Goal: Transaction & Acquisition: Purchase product/service

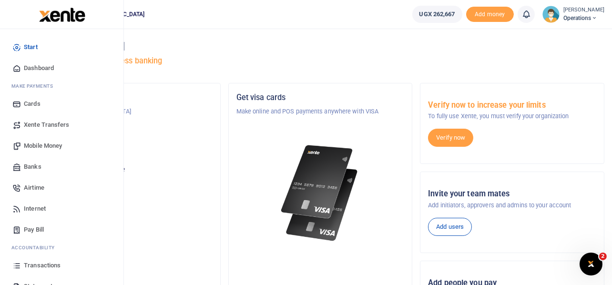
click at [41, 144] on span "Mobile Money" at bounding box center [43, 146] width 38 height 10
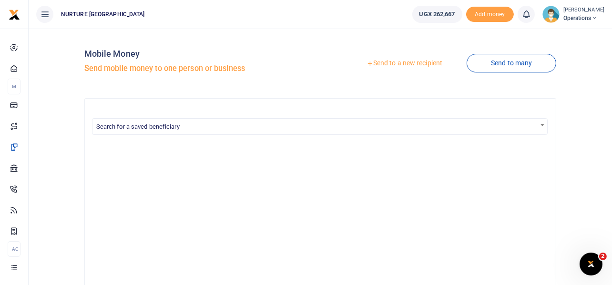
click at [410, 63] on link "Send to a new recipient" at bounding box center [404, 63] width 124 height 17
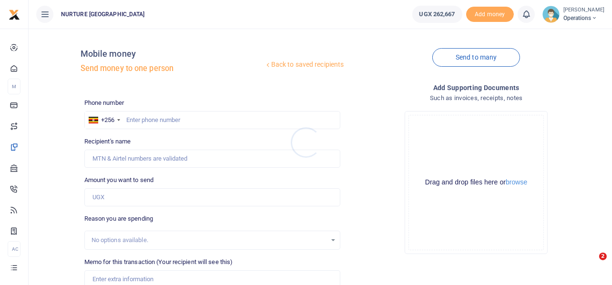
click at [215, 119] on div at bounding box center [306, 142] width 612 height 285
click at [183, 119] on input "text" at bounding box center [212, 120] width 256 height 18
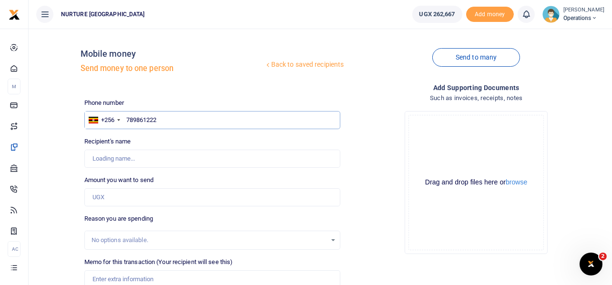
type input "78986122"
type input "Grace Nafuna"
type input "789861225"
type input "Doricus Ndegemo"
type input "789861225"
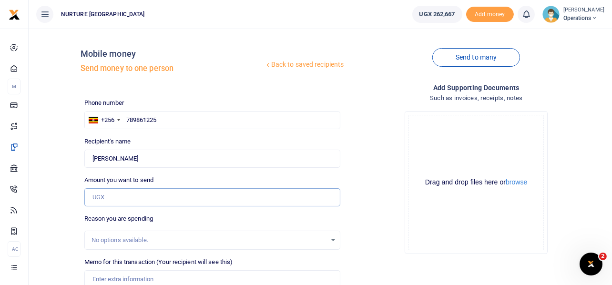
click at [109, 195] on input "Amount you want to send" at bounding box center [212, 197] width 256 height 18
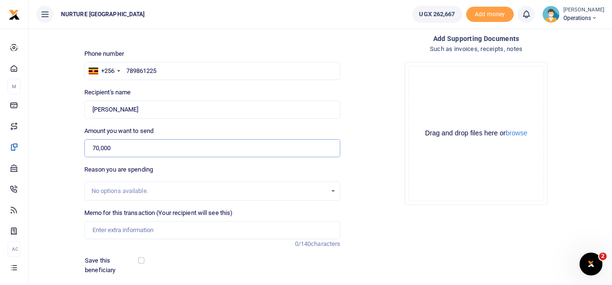
scroll to position [51, 0]
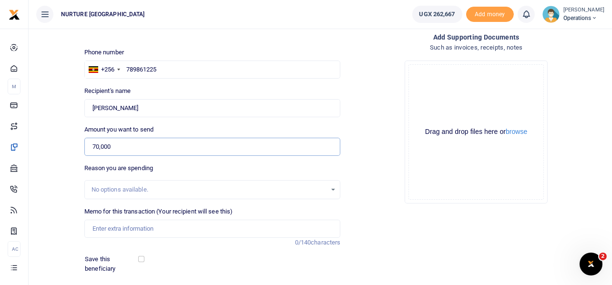
type input "70,000"
click at [120, 225] on input "Memo for this transaction (Your recipient will see this)" at bounding box center [212, 229] width 256 height 18
click at [153, 233] on input "Payment for supply of drinking water for head" at bounding box center [212, 229] width 256 height 18
click at [183, 230] on input "Payment for supply of drinking water for head" at bounding box center [212, 229] width 256 height 18
click at [229, 230] on input "Payment for supply of drinking water for head" at bounding box center [212, 229] width 256 height 18
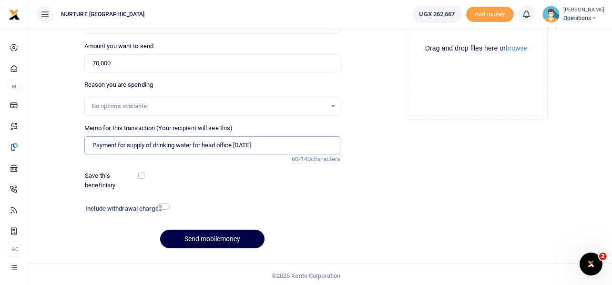
scroll to position [137, 0]
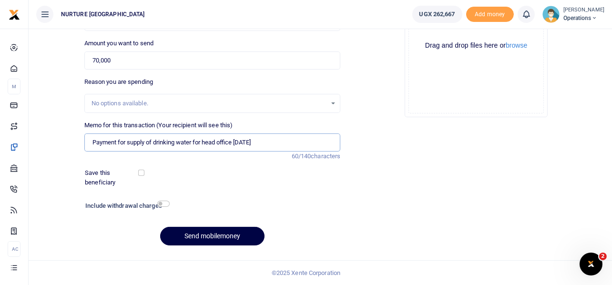
type input "Payment for supply of drinking water for head office [DATE]"
click at [163, 201] on input "checkbox" at bounding box center [163, 204] width 12 height 6
checkbox input "true"
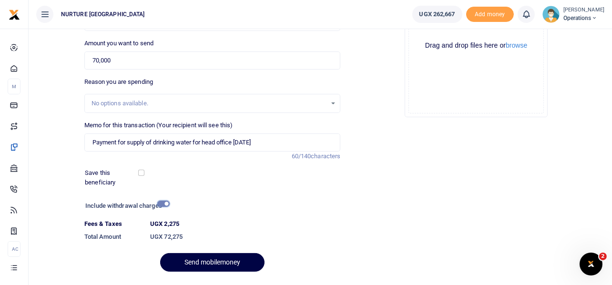
scroll to position [163, 0]
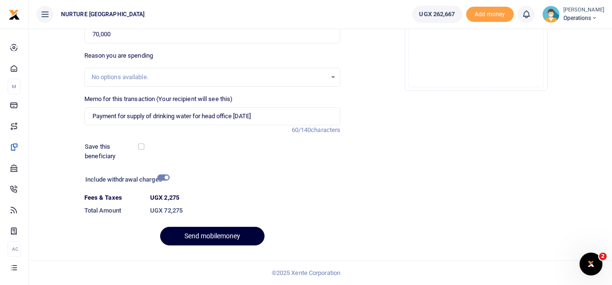
click at [225, 233] on button "Send mobilemoney" at bounding box center [212, 236] width 104 height 19
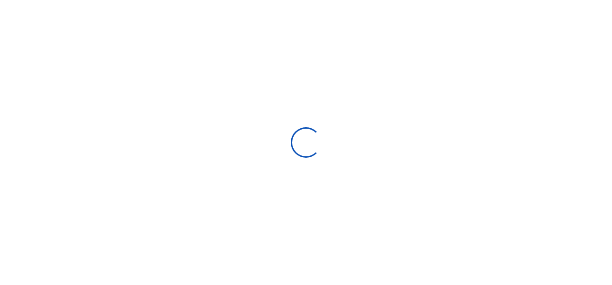
select select
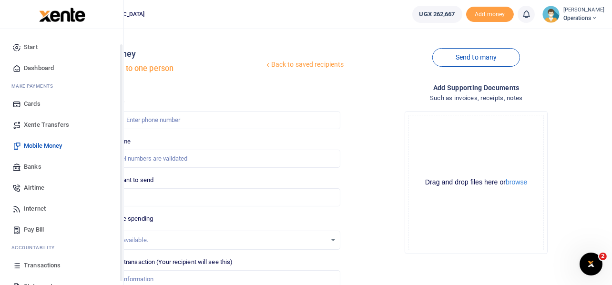
scroll to position [55, 0]
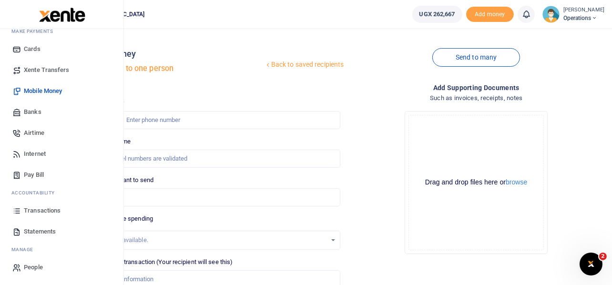
click at [30, 209] on span "Transactions" at bounding box center [42, 211] width 37 height 10
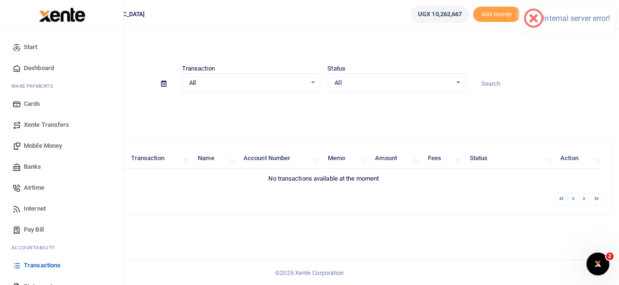
click at [42, 146] on span "Mobile Money" at bounding box center [43, 146] width 38 height 10
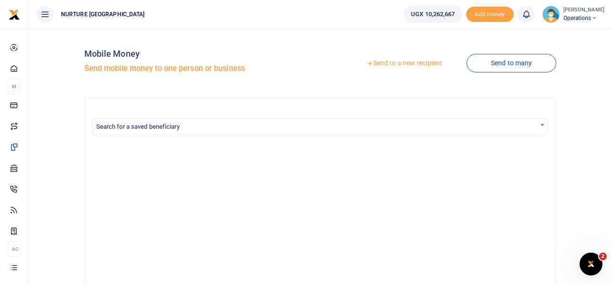
click at [401, 61] on link "Send to a new recipient" at bounding box center [404, 63] width 124 height 17
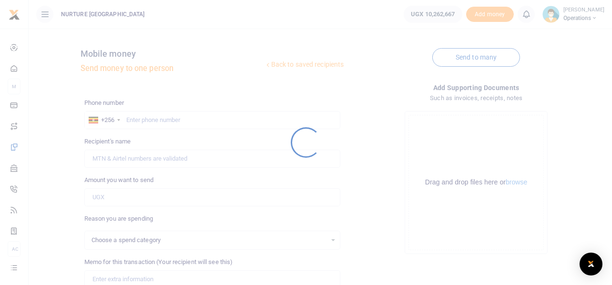
select select
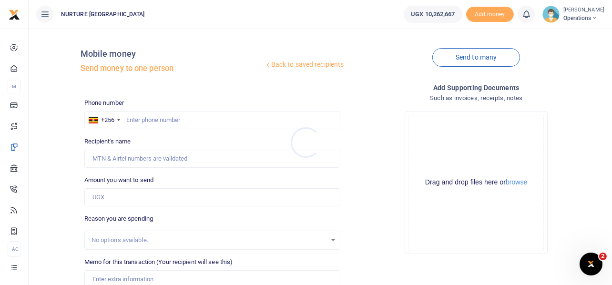
click at [180, 114] on div at bounding box center [306, 142] width 612 height 285
click at [159, 121] on input "text" at bounding box center [212, 120] width 256 height 18
type input "703163295"
type input "Elijah Soita"
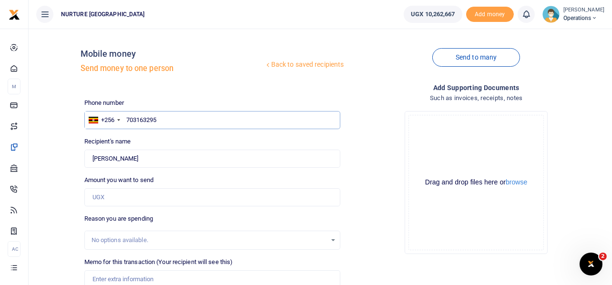
type input "703163295"
click at [126, 202] on input "Amount you want to send" at bounding box center [212, 197] width 256 height 18
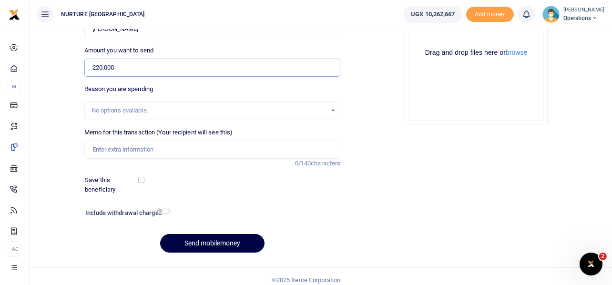
scroll to position [131, 0]
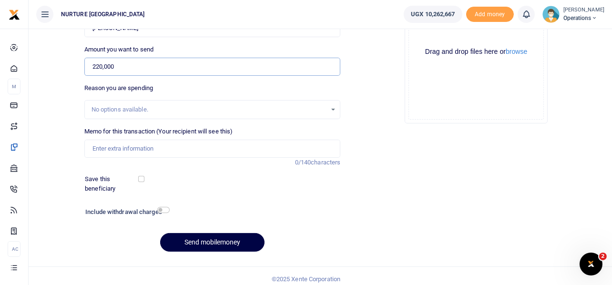
type input "220,000"
click at [160, 148] on input "Memo for this transaction (Your recipient will see this)" at bounding box center [212, 149] width 256 height 18
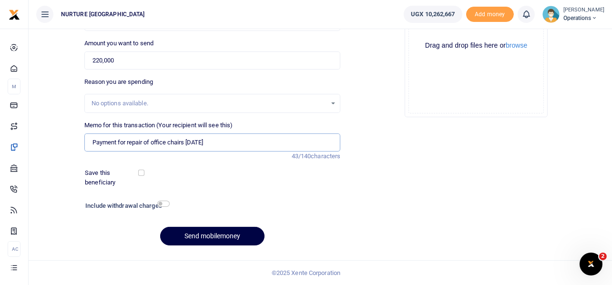
type input "Payment for repair of office chairs Sept 25"
click at [163, 203] on input "checkbox" at bounding box center [163, 204] width 12 height 6
checkbox input "true"
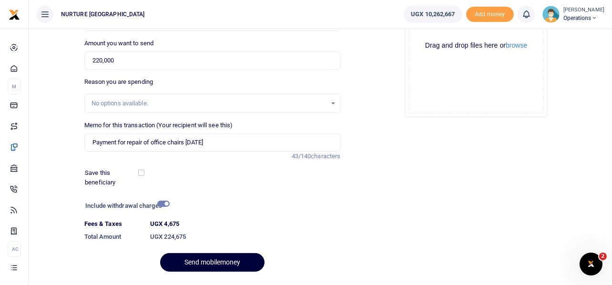
click at [223, 261] on button "Send mobilemoney" at bounding box center [212, 262] width 104 height 19
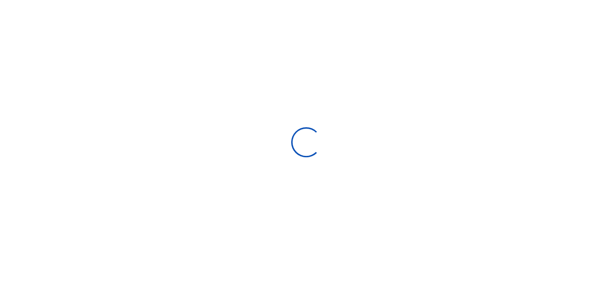
scroll to position [136, 0]
select select "Loading bundles"
select select
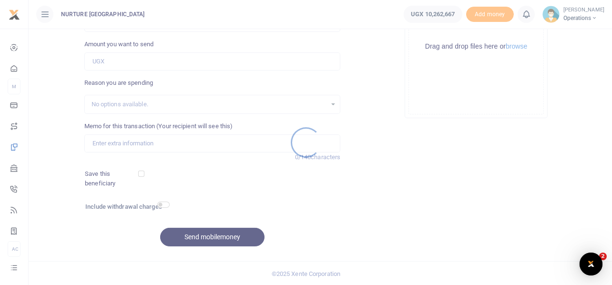
scroll to position [0, 0]
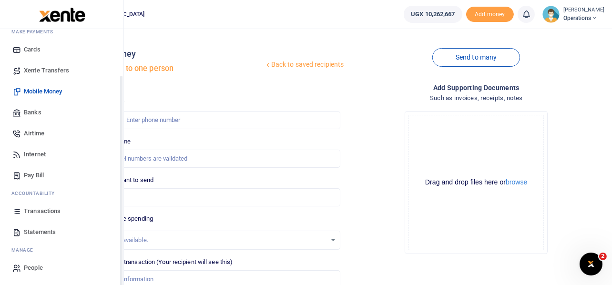
scroll to position [55, 0]
click at [40, 173] on span "Pay Bill" at bounding box center [34, 175] width 20 height 10
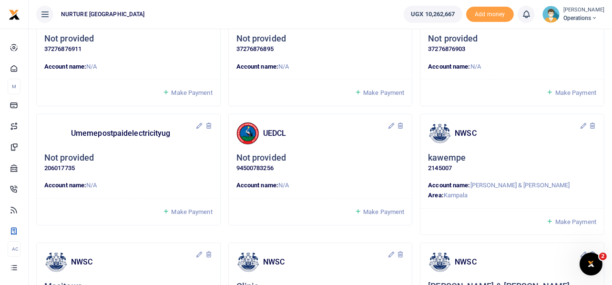
scroll to position [572, 0]
click at [387, 210] on span "Make Payment" at bounding box center [383, 211] width 41 height 7
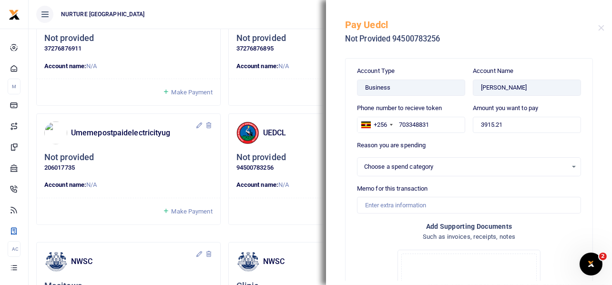
select select
click at [506, 132] on input "3915.21" at bounding box center [527, 125] width 108 height 16
drag, startPoint x: 506, startPoint y: 122, endPoint x: 505, endPoint y: 130, distance: 7.2
click at [505, 128] on input "3915.21" at bounding box center [527, 125] width 108 height 16
click at [504, 131] on input "3915.21" at bounding box center [527, 125] width 108 height 16
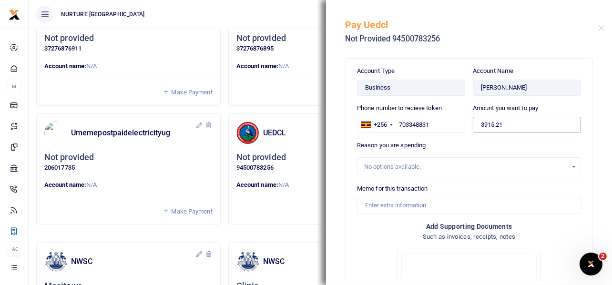
click at [504, 131] on input "3915.21" at bounding box center [527, 125] width 108 height 16
click at [506, 129] on input "3915.21" at bounding box center [527, 125] width 108 height 16
click at [506, 127] on input "3915.21" at bounding box center [527, 125] width 108 height 16
click at [506, 126] on input "3915.21" at bounding box center [527, 125] width 108 height 16
type input "20,000"
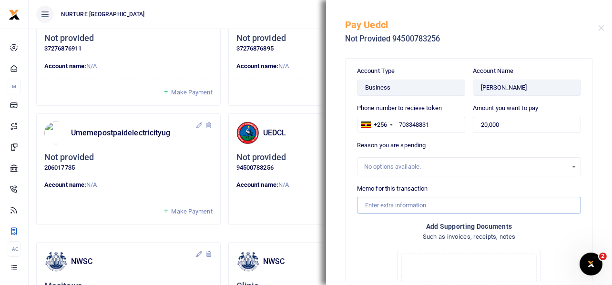
click at [425, 204] on input "Memo for this transaction" at bounding box center [469, 205] width 224 height 16
click at [445, 203] on input "Electricity for livingstone FEB 2025" at bounding box center [469, 205] width 224 height 16
click at [434, 204] on input "Electricity for livingstone Sept 2025" at bounding box center [469, 205] width 224 height 16
click at [420, 207] on input "Electricity for livingstone house Sept 2025" at bounding box center [469, 205] width 224 height 16
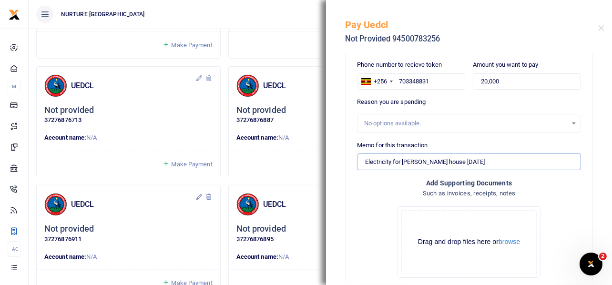
scroll to position [97, 0]
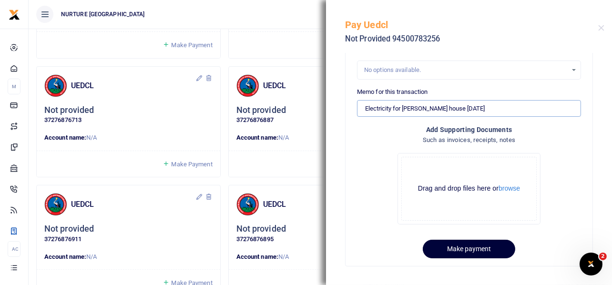
type input "Electricity for livingstone house Sept 2025"
click at [481, 248] on button "Make payment" at bounding box center [469, 249] width 92 height 19
